Goal: Task Accomplishment & Management: Manage account settings

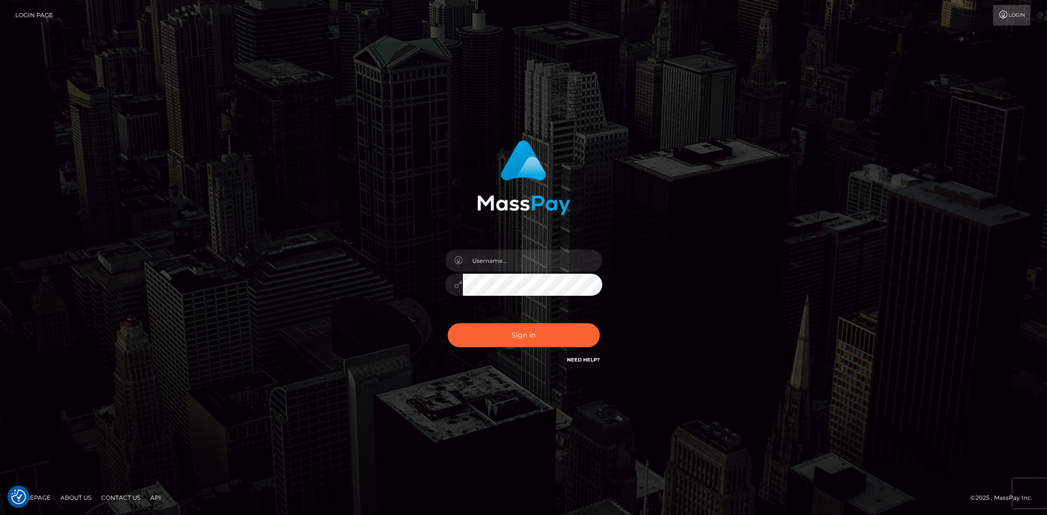
click at [509, 265] on input "text" at bounding box center [532, 261] width 139 height 22
type input "Bern.Spree"
click at [515, 334] on button "Sign in" at bounding box center [524, 335] width 152 height 24
click at [502, 260] on input "text" at bounding box center [532, 261] width 139 height 22
type input "Bern.Spree"
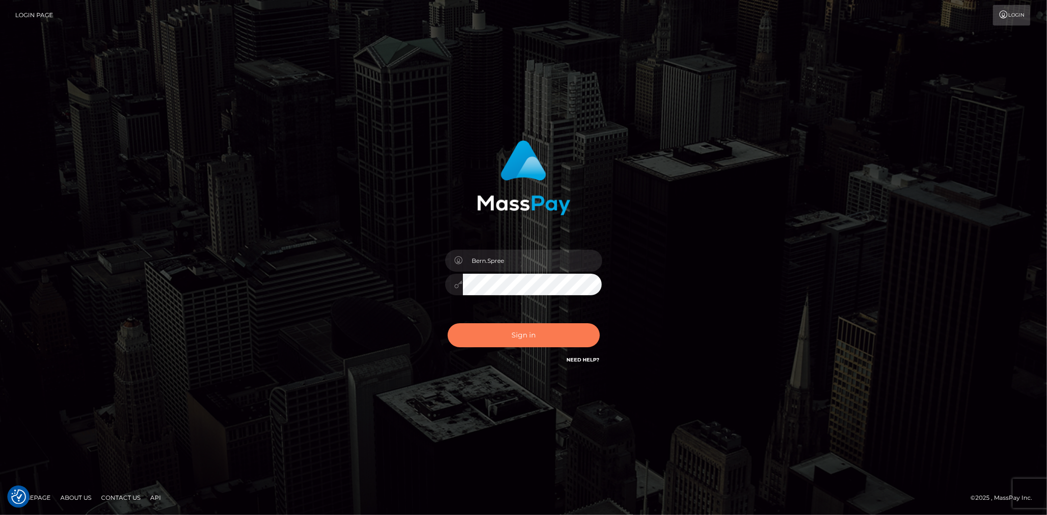
click at [497, 327] on button "Sign in" at bounding box center [524, 335] width 152 height 24
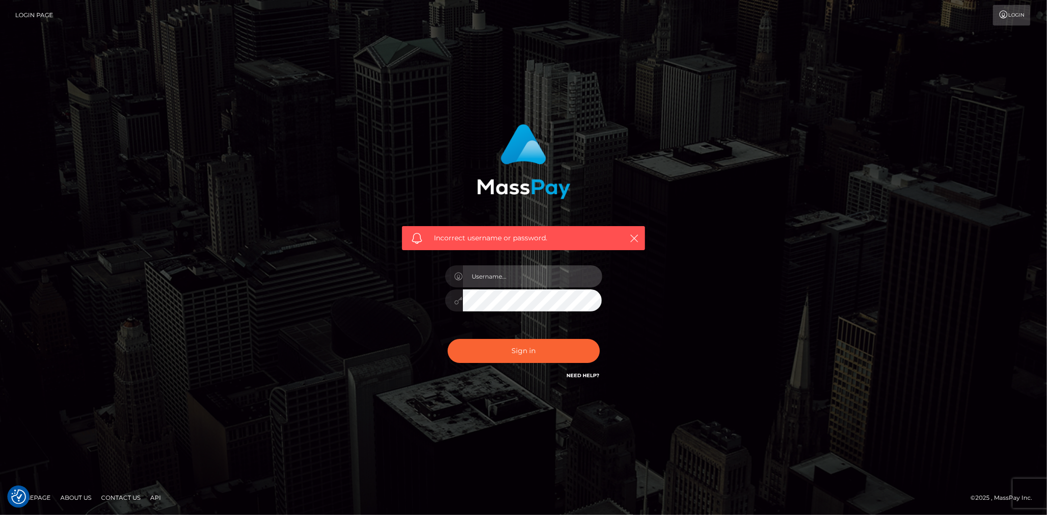
click at [492, 269] on input "text" at bounding box center [532, 277] width 139 height 22
type input "Bern.Spree"
click at [496, 341] on button "Sign in" at bounding box center [524, 351] width 152 height 24
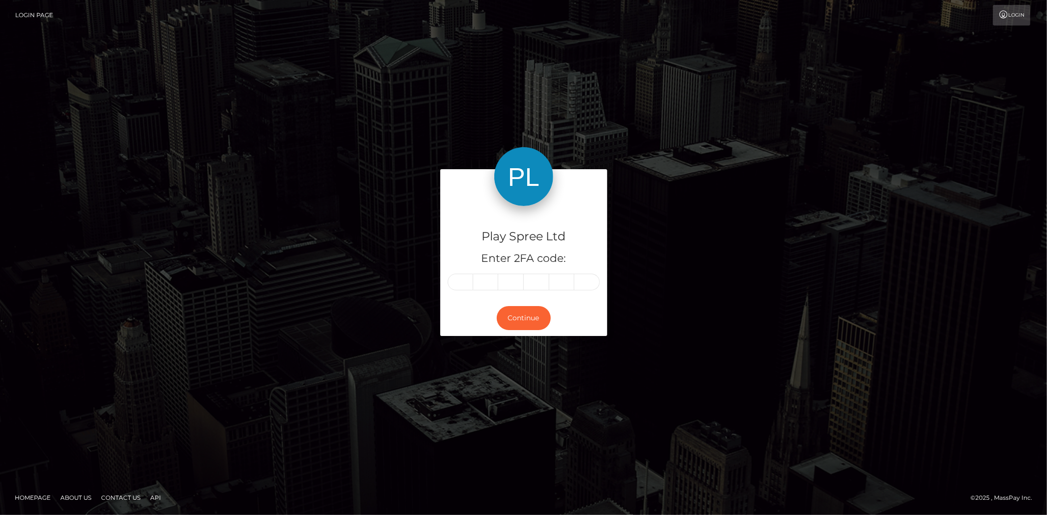
click at [461, 284] on input "text" at bounding box center [461, 282] width 26 height 17
click at [467, 283] on input "text" at bounding box center [461, 282] width 26 height 17
type input "5"
type input "6"
type input "2"
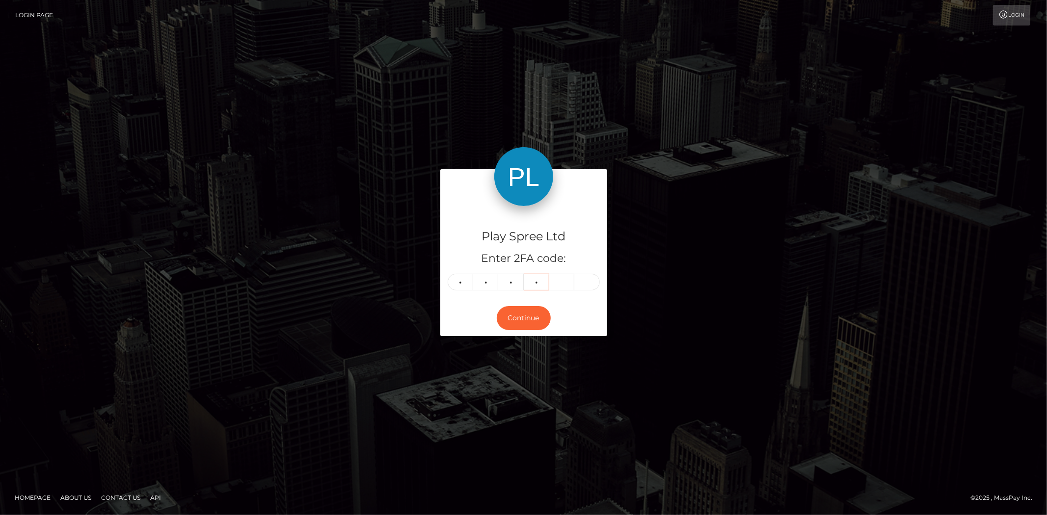
type input "2"
type input "3"
type input "4"
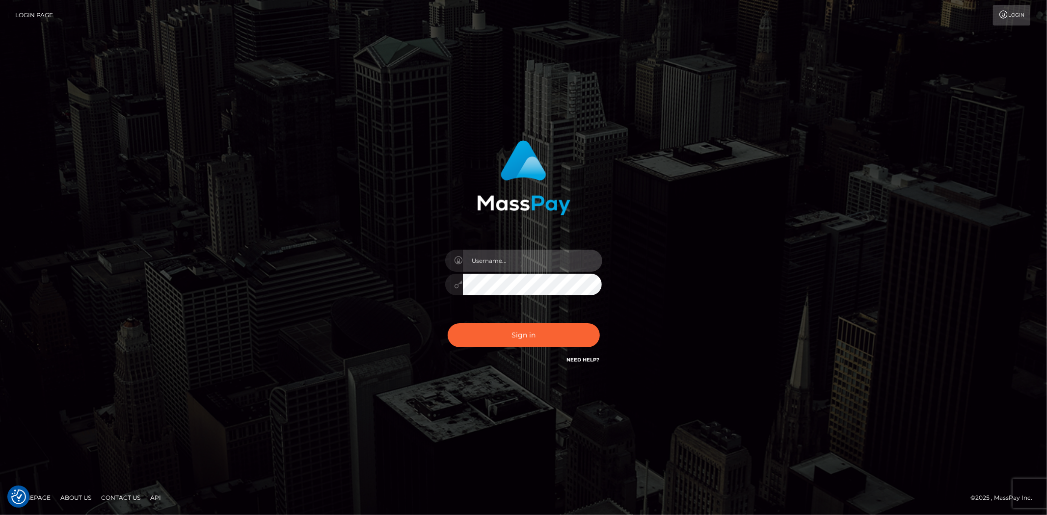
click at [513, 262] on input "text" at bounding box center [532, 261] width 139 height 22
type input "Bern.Spree"
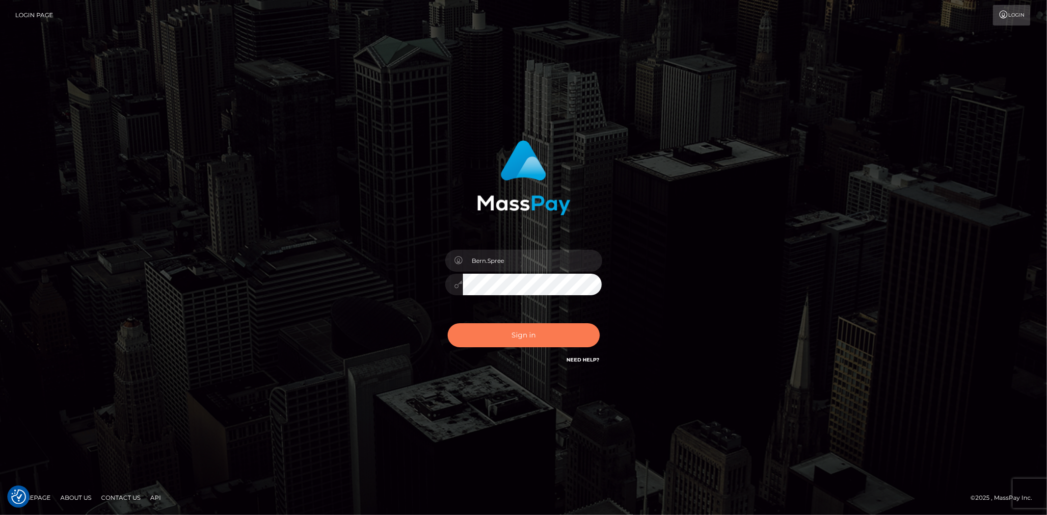
click at [503, 332] on button "Sign in" at bounding box center [524, 335] width 152 height 24
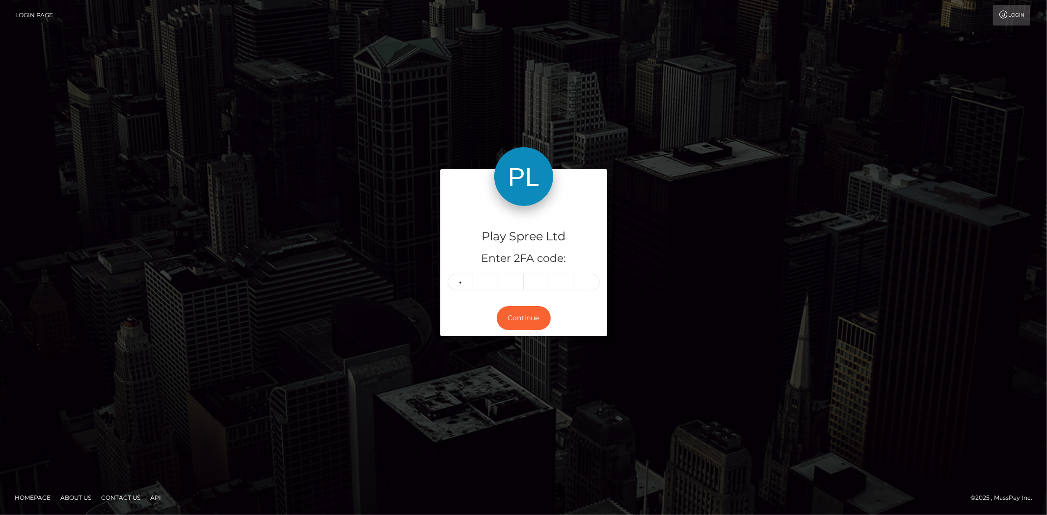
type input "1"
type input "7"
type input "0"
type input "2"
type input "7"
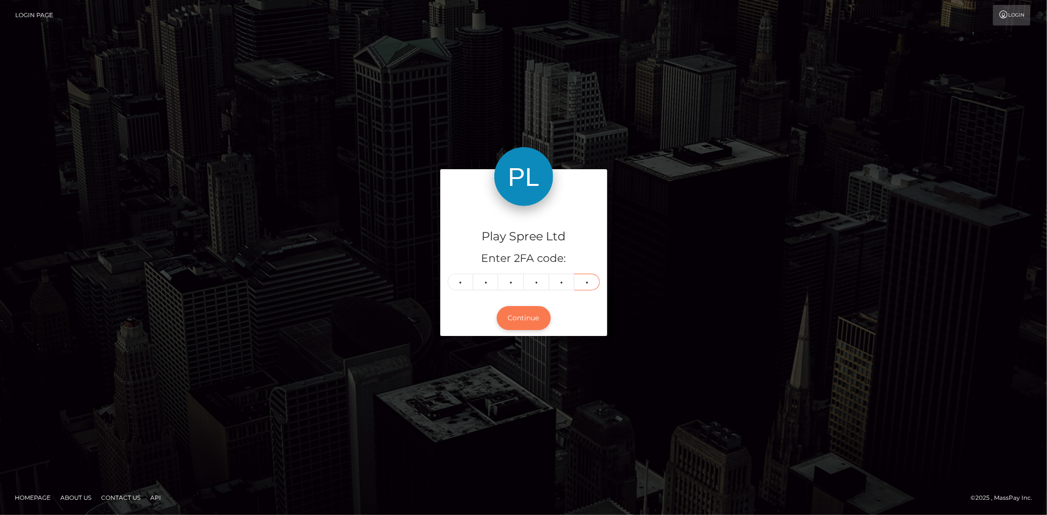
type input "9"
click at [522, 313] on button "Continue" at bounding box center [524, 318] width 54 height 24
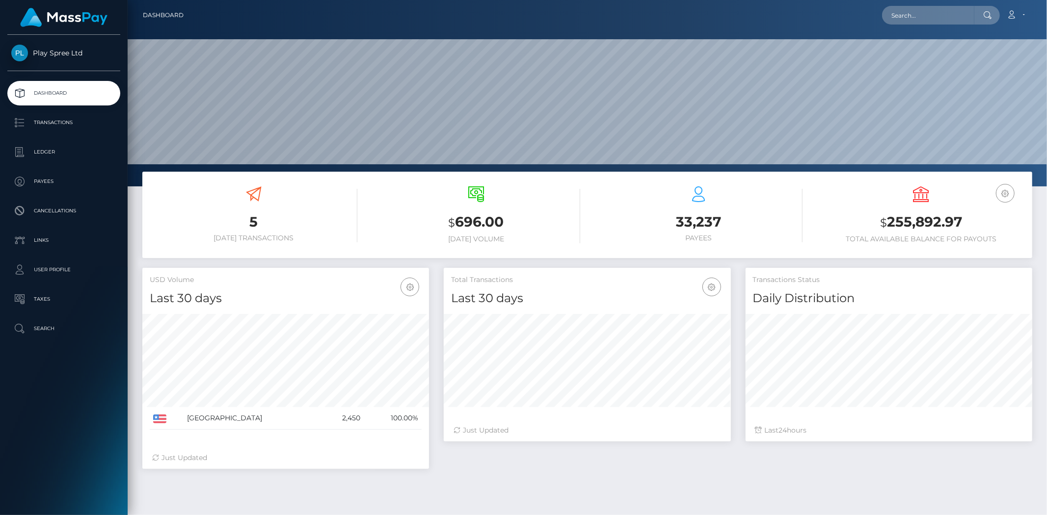
scroll to position [174, 287]
drag, startPoint x: 886, startPoint y: 218, endPoint x: 964, endPoint y: 227, distance: 79.0
click at [964, 227] on h3 "$ 255,892.97" at bounding box center [921, 223] width 208 height 20
copy h3 "255,892.97"
